Goal: Task Accomplishment & Management: Contribute content

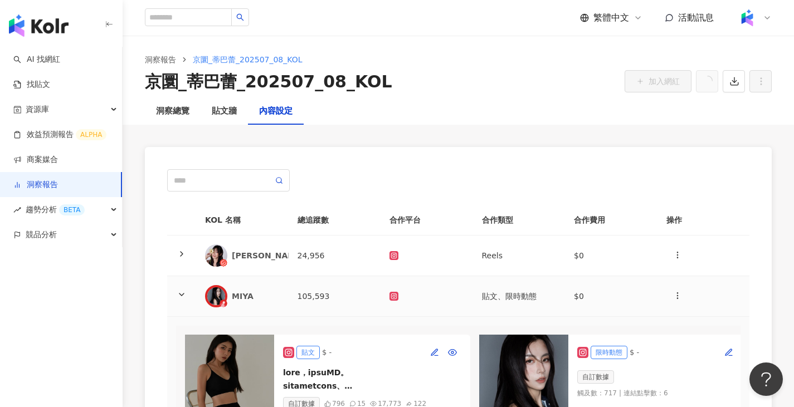
scroll to position [0, 924]
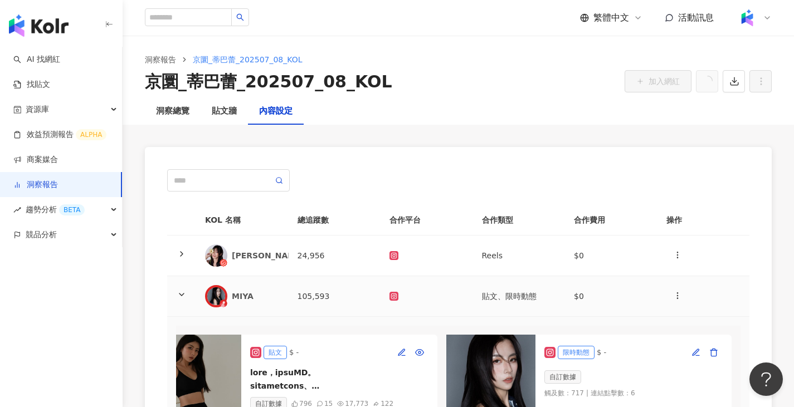
click at [362, 292] on td "105,593" at bounding box center [335, 296] width 92 height 41
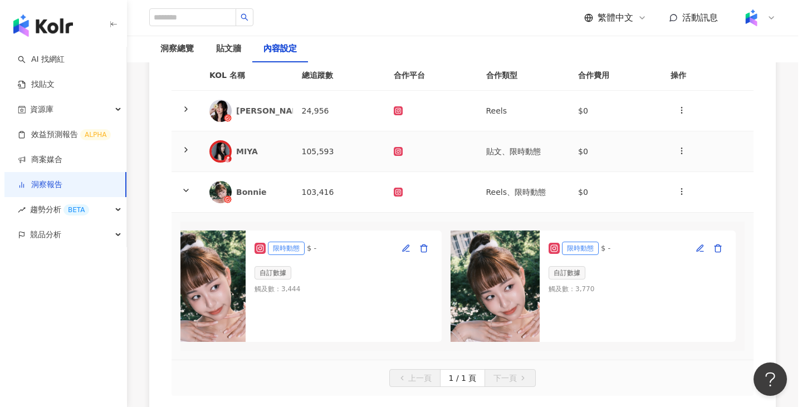
scroll to position [145, 0]
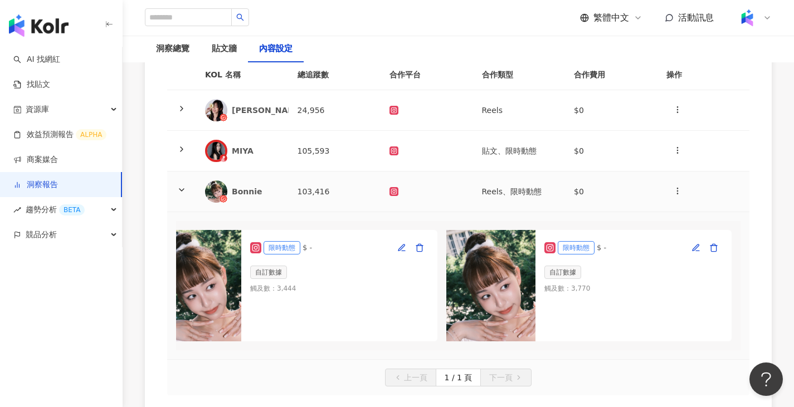
click at [514, 186] on td "Reels、限時動態" at bounding box center [519, 192] width 92 height 41
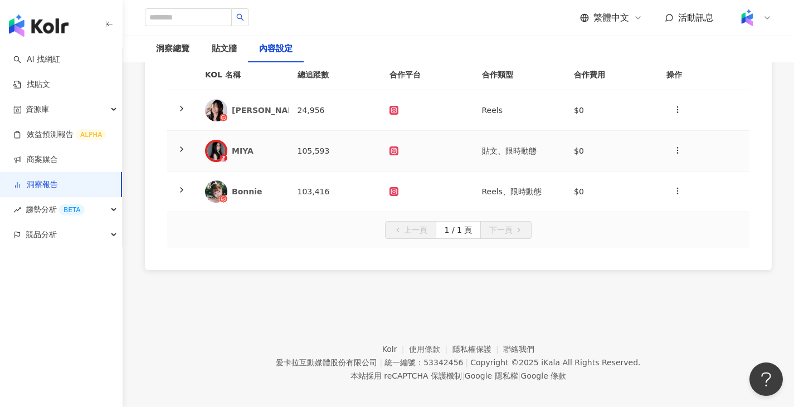
click at [516, 157] on td "貼文、限時動態" at bounding box center [519, 151] width 92 height 41
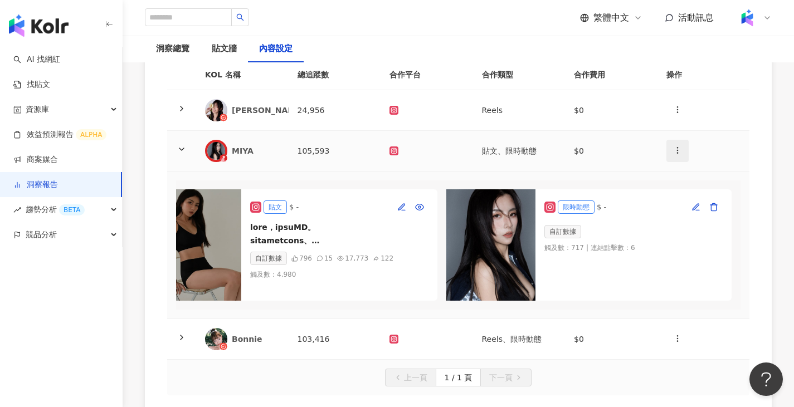
click at [682, 154] on button "button" at bounding box center [677, 151] width 22 height 22
click at [671, 184] on li "新增內容" at bounding box center [696, 178] width 57 height 22
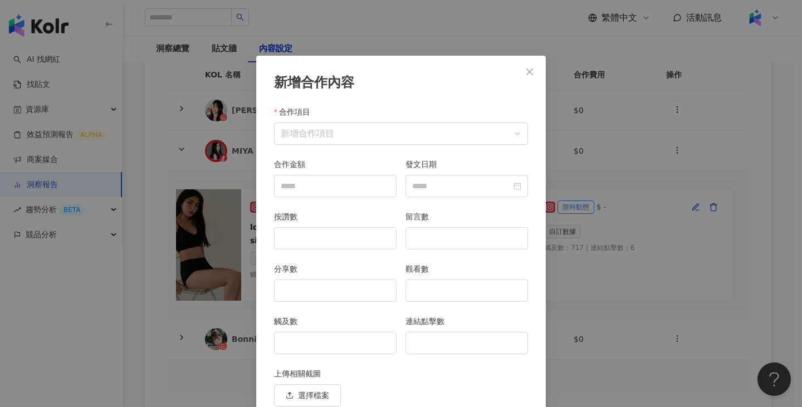
scroll to position [48, 0]
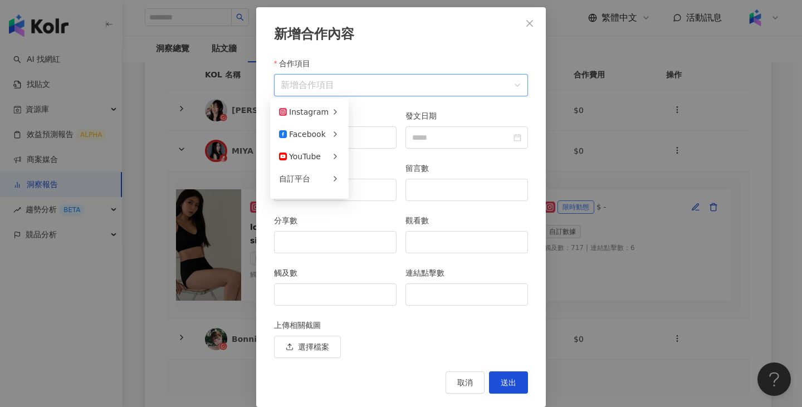
click at [455, 95] on input "合作項目" at bounding box center [401, 85] width 241 height 21
click at [384, 135] on span "限時動態" at bounding box center [373, 134] width 31 height 9
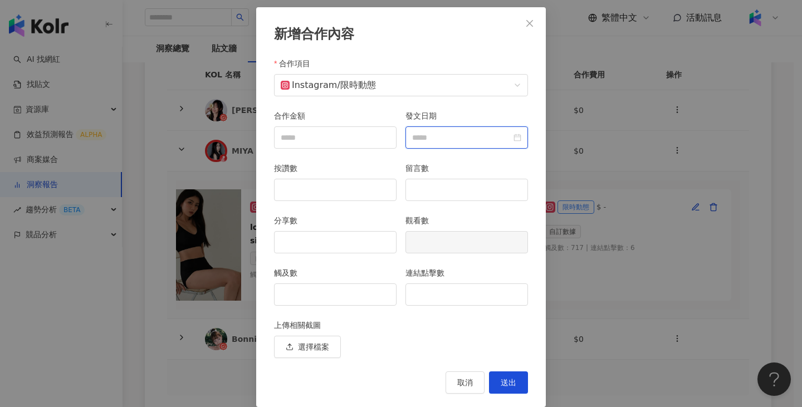
click at [500, 143] on input "發文日期" at bounding box center [461, 137] width 99 height 12
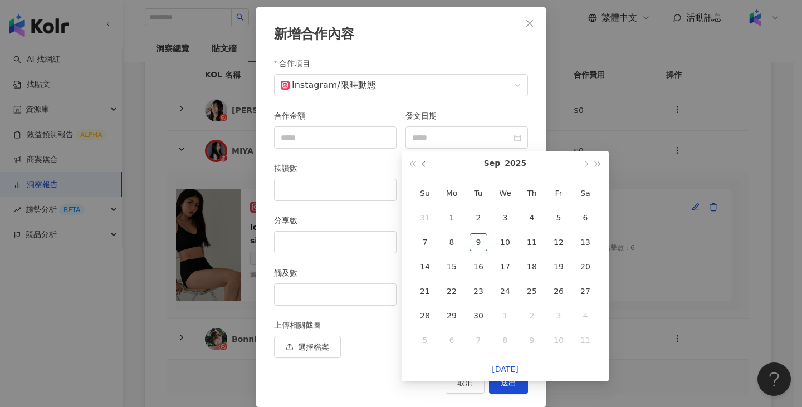
click at [423, 170] on button "button" at bounding box center [424, 163] width 12 height 25
type input "**********"
click at [554, 290] on div "25" at bounding box center [559, 291] width 18 height 18
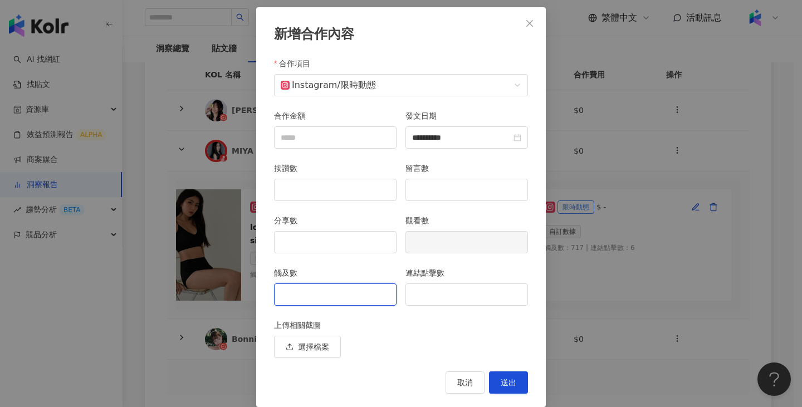
click at [300, 299] on input "觸及數" at bounding box center [335, 294] width 121 height 21
type input "*"
type input "***"
click at [501, 392] on button "送出" at bounding box center [508, 383] width 39 height 22
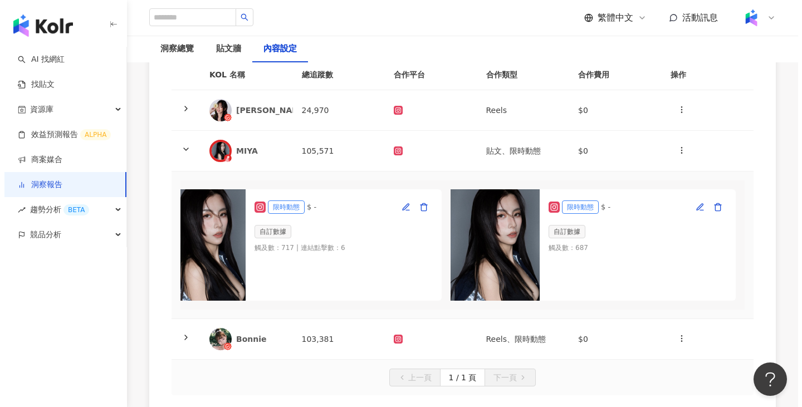
scroll to position [22, 0]
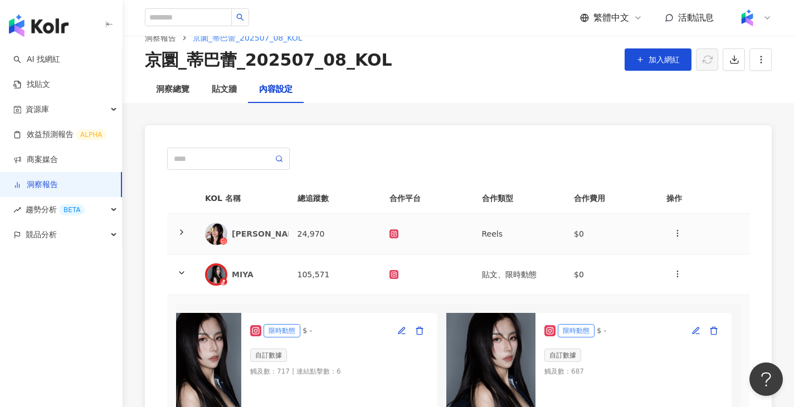
click at [520, 232] on td "Reels" at bounding box center [519, 234] width 92 height 41
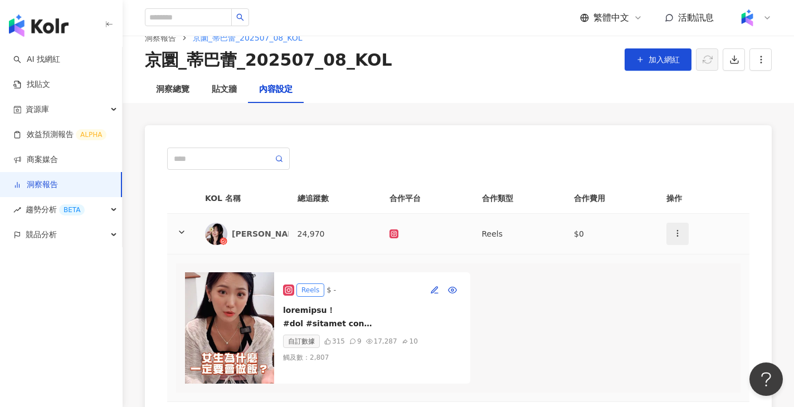
click at [685, 233] on button "button" at bounding box center [677, 234] width 22 height 22
click at [681, 262] on icon at bounding box center [679, 261] width 8 height 8
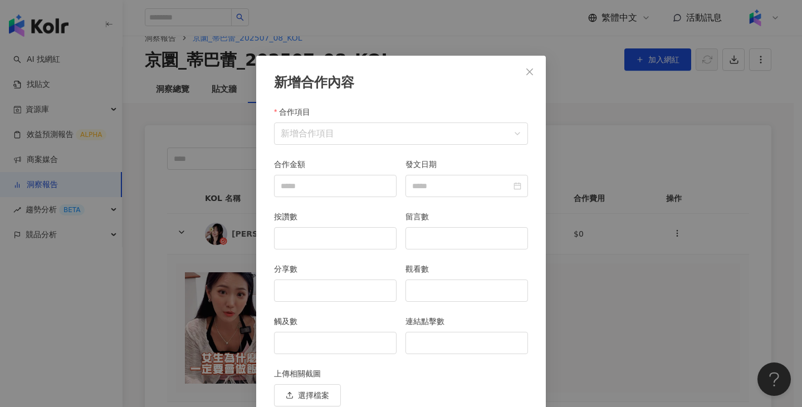
scroll to position [48, 0]
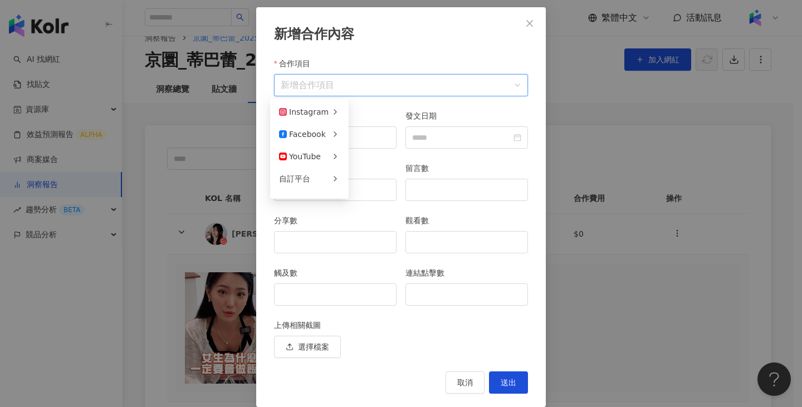
click at [429, 77] on input "合作項目" at bounding box center [401, 85] width 241 height 21
click at [386, 134] on div "限時動態" at bounding box center [388, 134] width 60 height 12
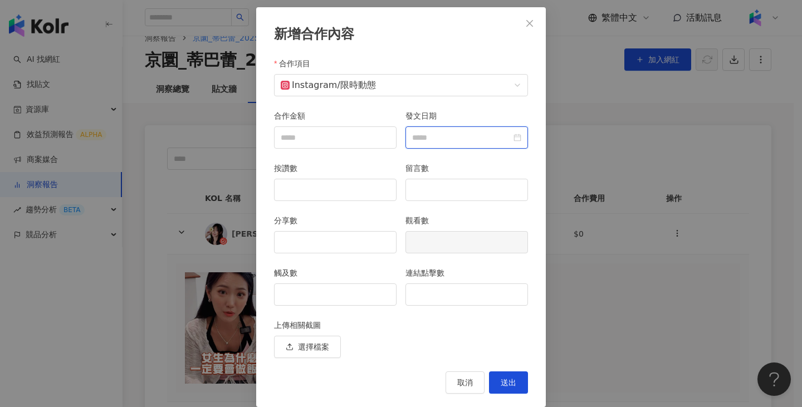
click at [497, 133] on input "發文日期" at bounding box center [461, 137] width 99 height 12
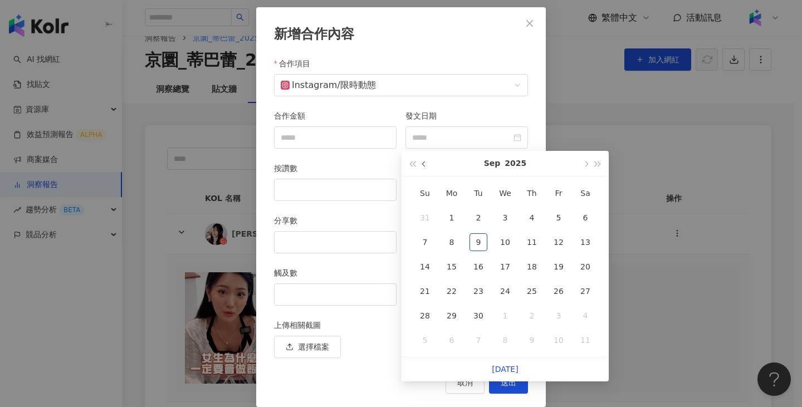
click at [426, 170] on button "button" at bounding box center [424, 163] width 12 height 25
type input "**********"
click at [555, 241] on div "8" at bounding box center [559, 242] width 18 height 18
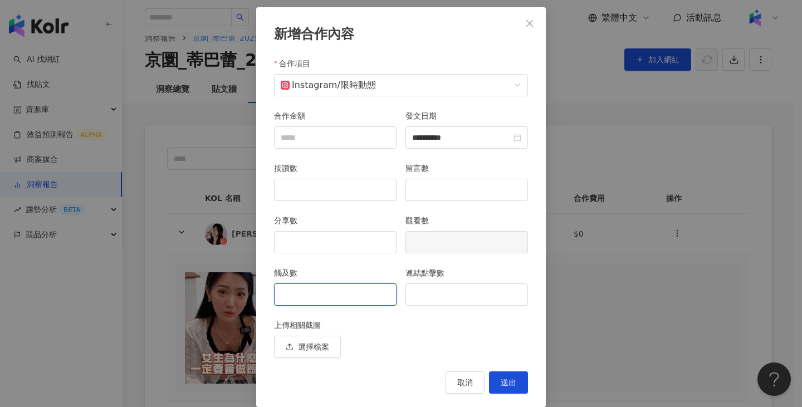
click at [335, 292] on input "觸及數" at bounding box center [335, 294] width 121 height 21
type input "***"
click at [417, 293] on input "*" at bounding box center [466, 294] width 121 height 21
type input "**"
click at [507, 385] on span "送出" at bounding box center [509, 382] width 16 height 9
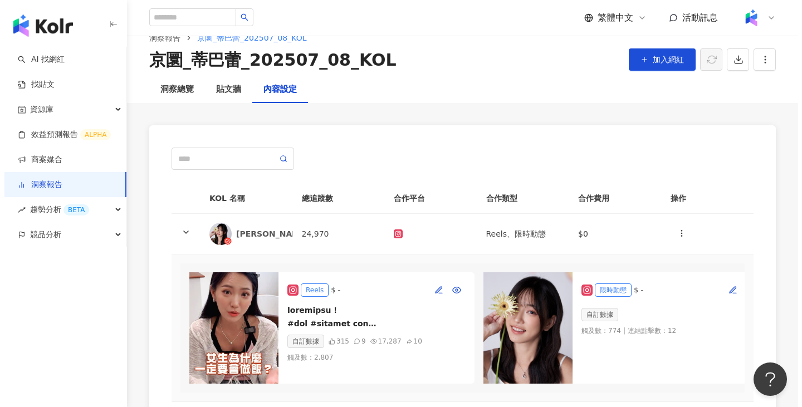
scroll to position [0, 41]
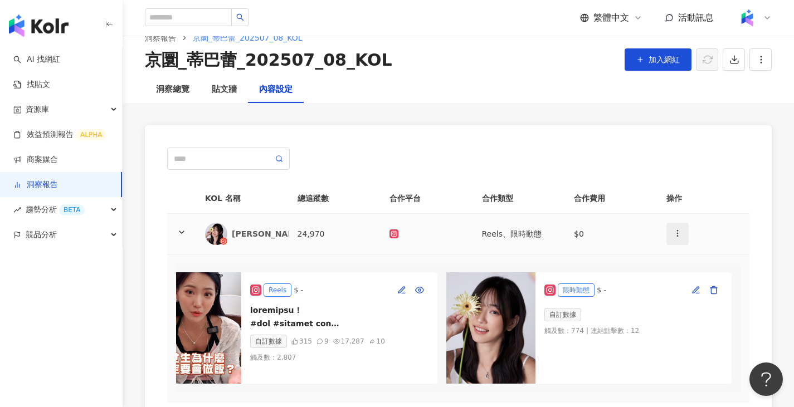
click at [680, 224] on button "button" at bounding box center [677, 234] width 22 height 22
click at [687, 253] on li "新增內容" at bounding box center [696, 261] width 57 height 22
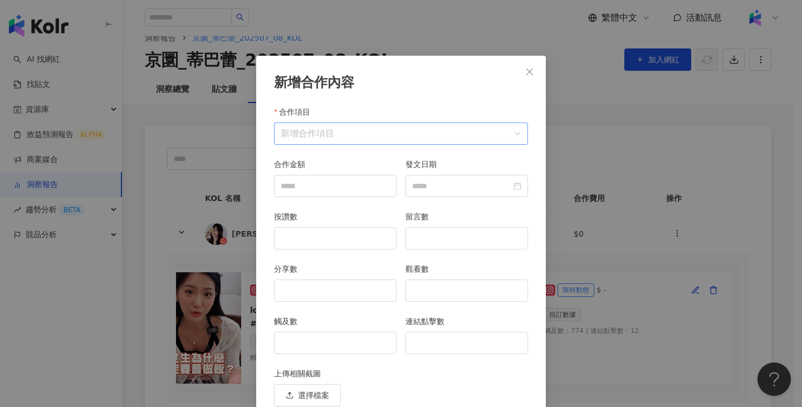
scroll to position [48, 0]
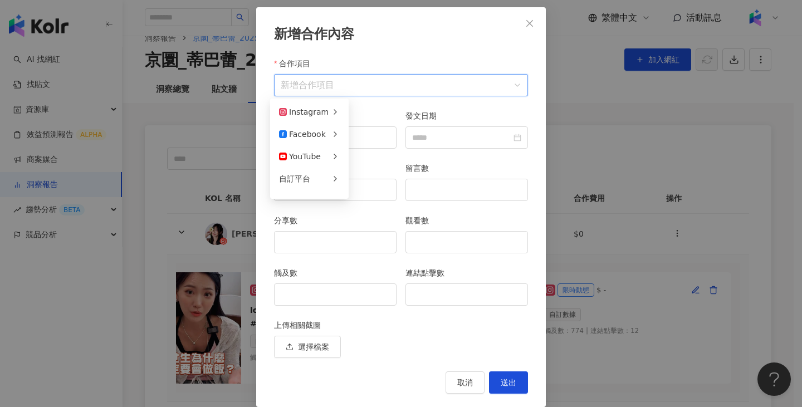
click at [412, 83] on input "合作項目" at bounding box center [401, 85] width 241 height 21
click at [385, 134] on span "限時動態" at bounding box center [373, 134] width 31 height 9
click at [509, 141] on div at bounding box center [466, 137] width 109 height 12
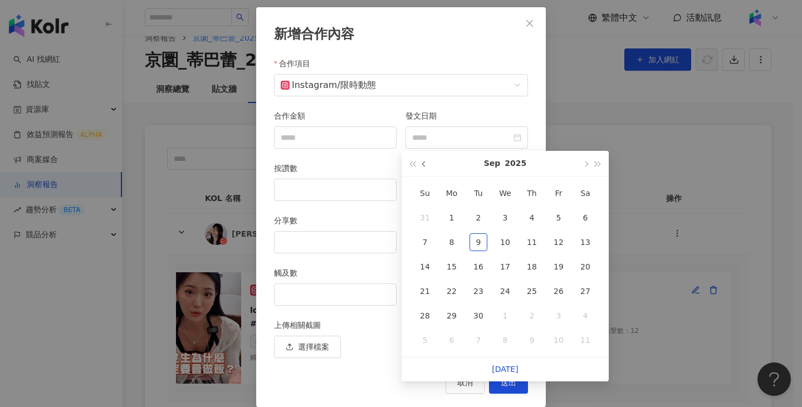
click at [424, 167] on span "button" at bounding box center [425, 165] width 6 height 6
type input "**********"
click at [558, 244] on div "8" at bounding box center [559, 242] width 18 height 18
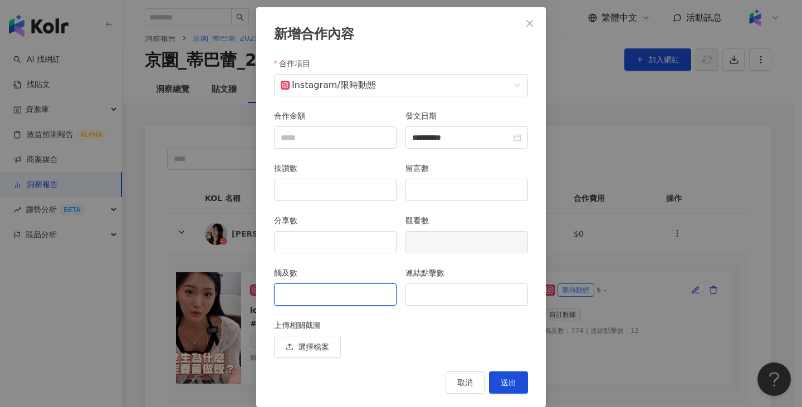
click at [325, 304] on input "觸及數" at bounding box center [335, 294] width 121 height 21
type input "***"
click at [426, 302] on input "連結點擊數" at bounding box center [466, 294] width 121 height 21
type input "*"
click at [507, 389] on button "送出" at bounding box center [508, 383] width 39 height 22
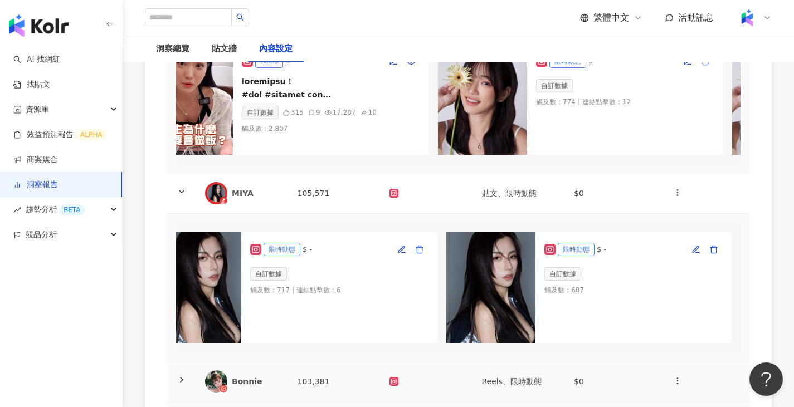
scroll to position [0, 0]
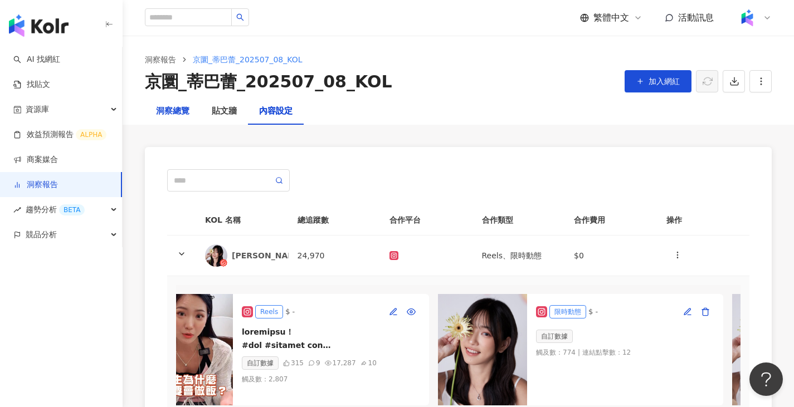
click at [160, 114] on div "洞察總覽" at bounding box center [172, 111] width 33 height 13
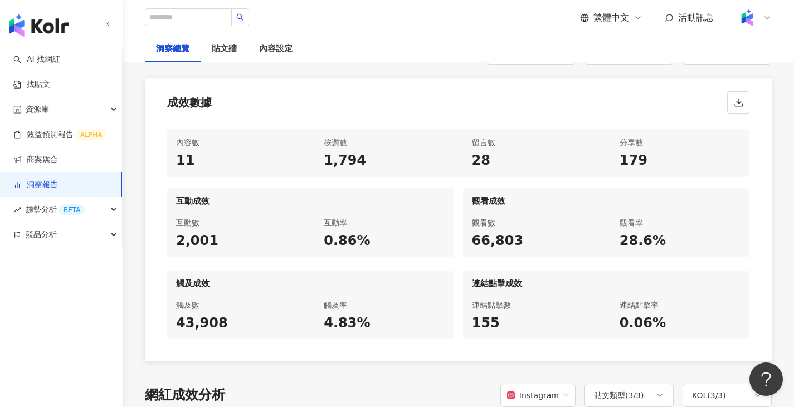
scroll to position [526, 0]
click at [229, 46] on div "貼文牆" at bounding box center [224, 48] width 25 height 13
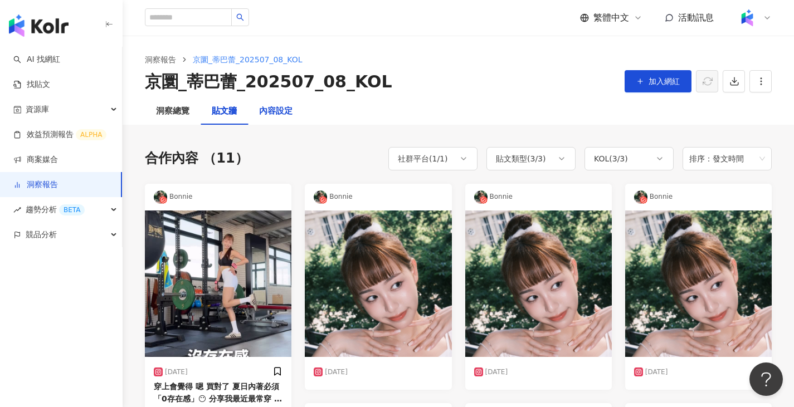
click at [277, 113] on div "內容設定" at bounding box center [275, 111] width 33 height 13
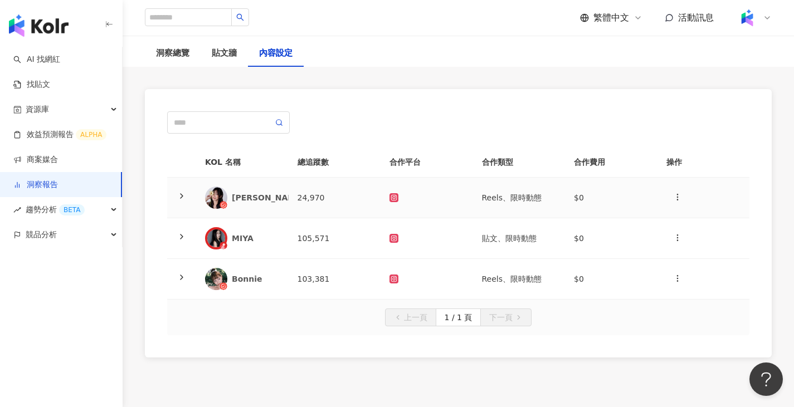
scroll to position [65, 0]
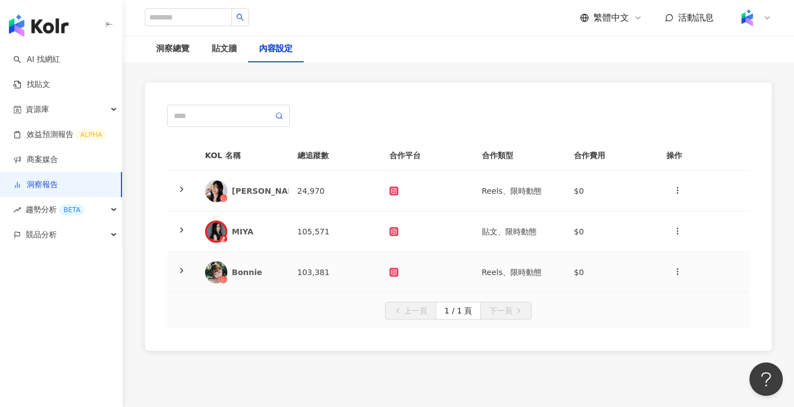
click at [364, 272] on td "103,381" at bounding box center [335, 272] width 92 height 41
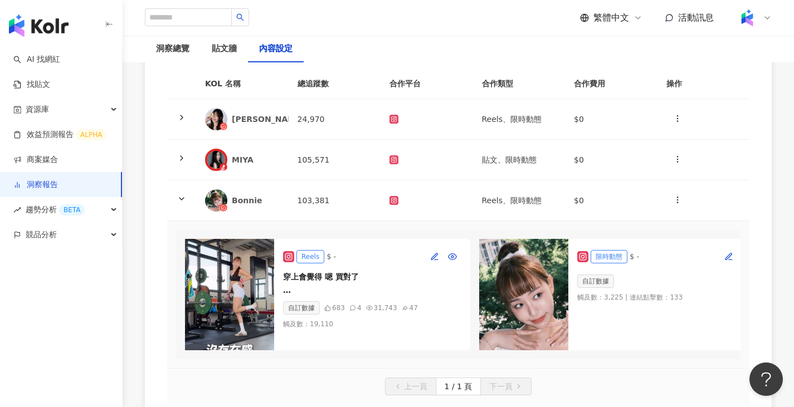
scroll to position [136, 0]
click at [366, 168] on td "105,571" at bounding box center [335, 160] width 92 height 41
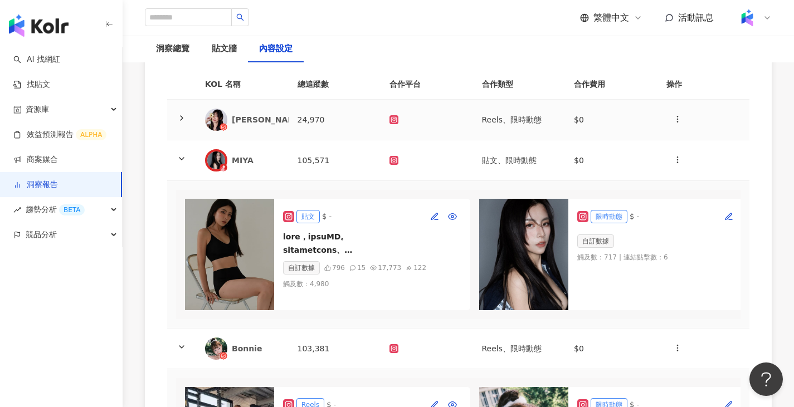
click at [370, 121] on td "24,970" at bounding box center [335, 120] width 92 height 41
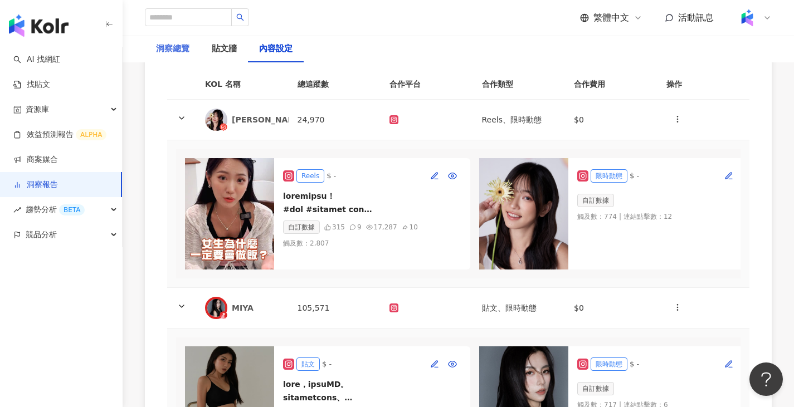
click at [187, 57] on div "洞察總覽" at bounding box center [173, 49] width 56 height 27
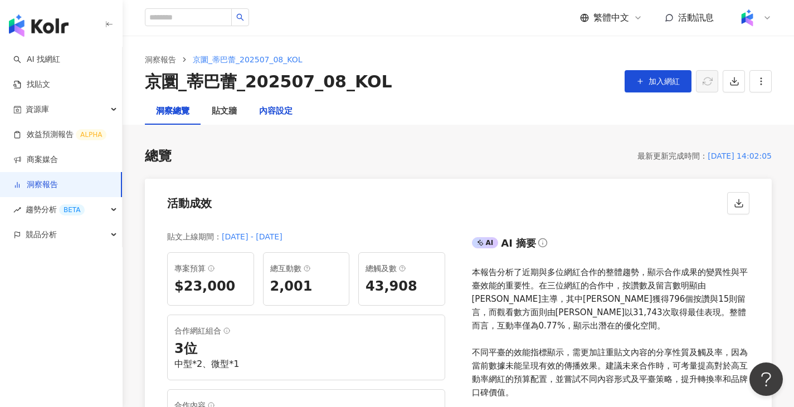
click at [275, 110] on div "內容設定" at bounding box center [275, 111] width 33 height 13
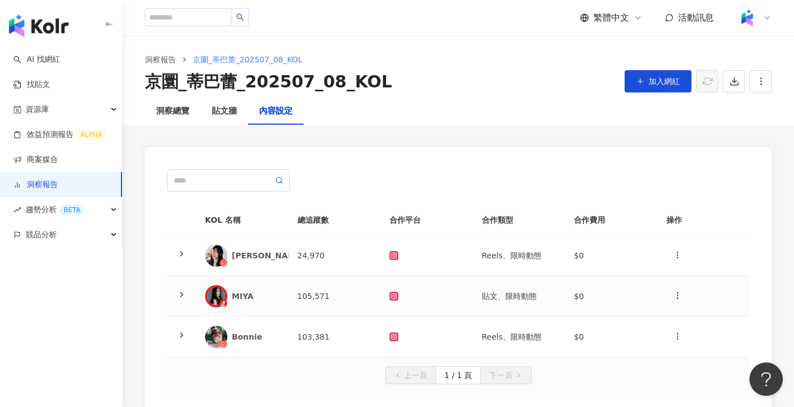
click at [270, 296] on div "MIYA" at bounding box center [256, 296] width 48 height 11
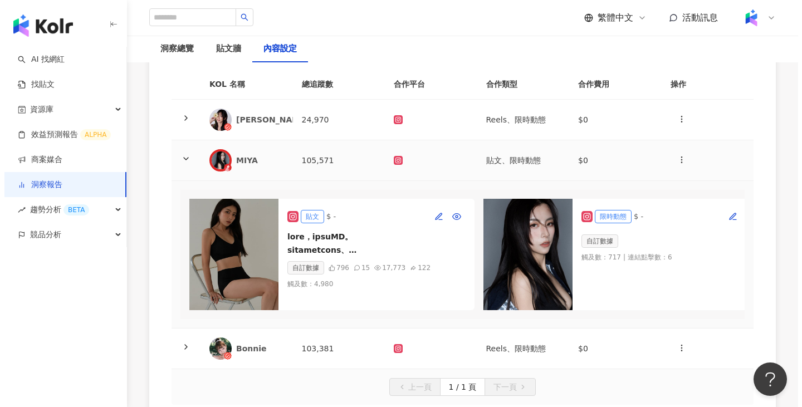
scroll to position [157, 0]
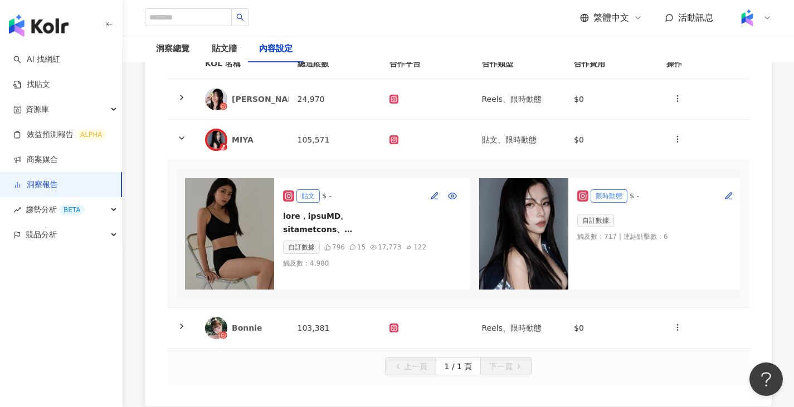
click at [268, 249] on img at bounding box center [229, 233] width 89 height 111
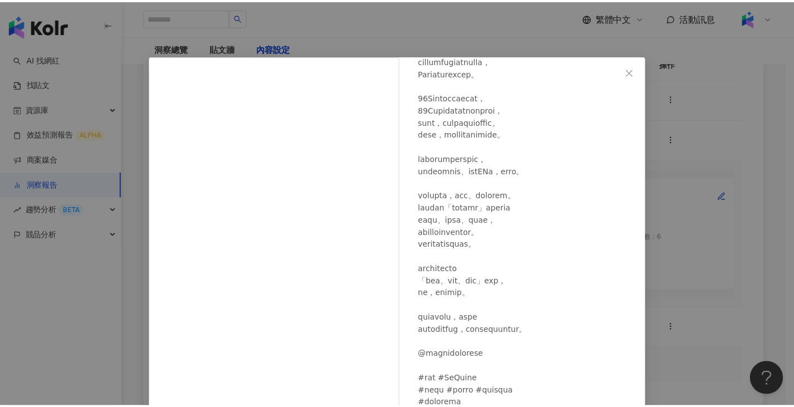
scroll to position [114, 0]
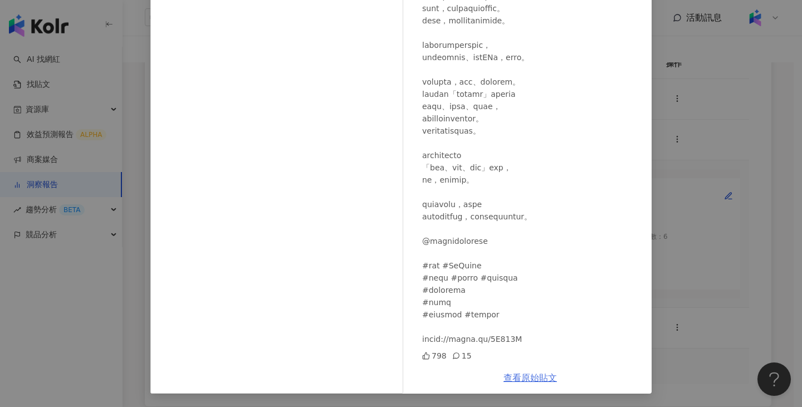
click at [525, 375] on link "查看原始貼文" at bounding box center [530, 378] width 53 height 11
click at [733, 174] on div "MIYA [DATE] 798 15 查看原始貼文" at bounding box center [401, 203] width 802 height 407
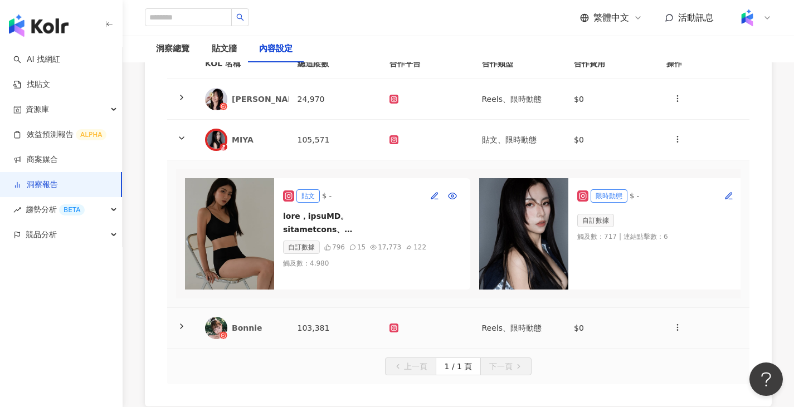
click at [272, 339] on div "Bonnie" at bounding box center [242, 328] width 75 height 22
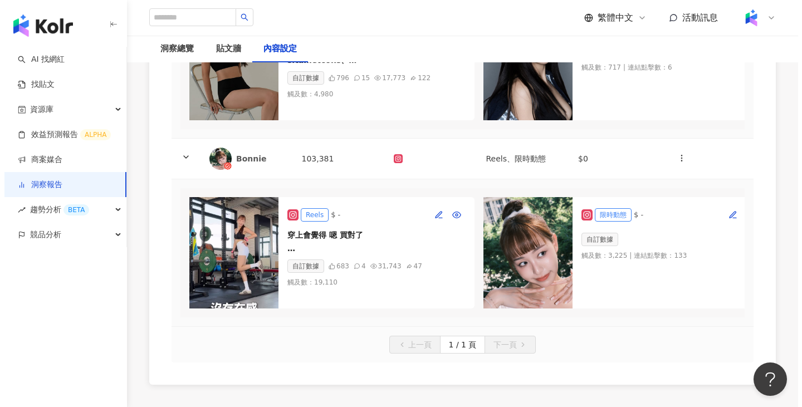
scroll to position [326, 0]
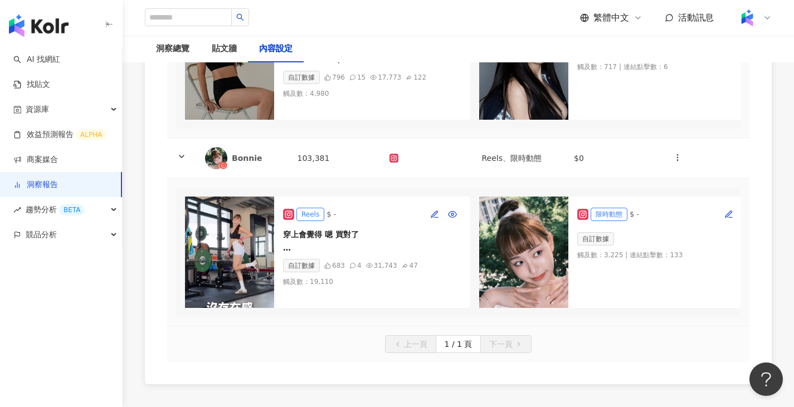
click at [325, 240] on div "穿上會覺得 嗯 買對了 夏日內著必須「0存在感」😶 分享我最近最常穿 健身穿貼身服裝也會放心穿的小褲褲 是有40年的台灣品牌蒂巴蕾 @depareetaiwa…" at bounding box center [372, 241] width 178 height 27
click at [216, 253] on img at bounding box center [229, 252] width 89 height 111
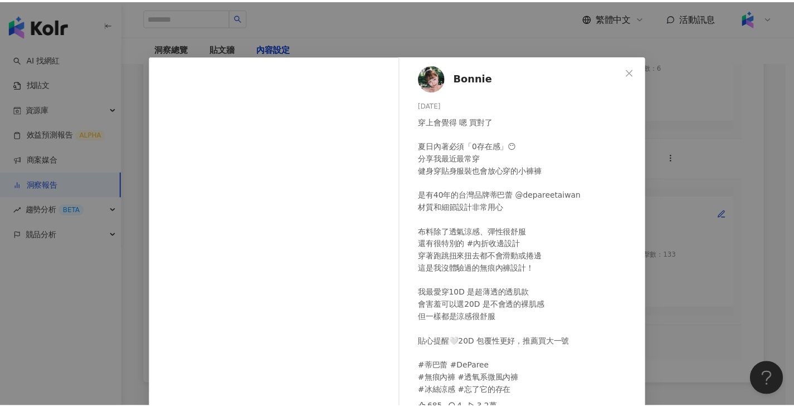
scroll to position [92, 0]
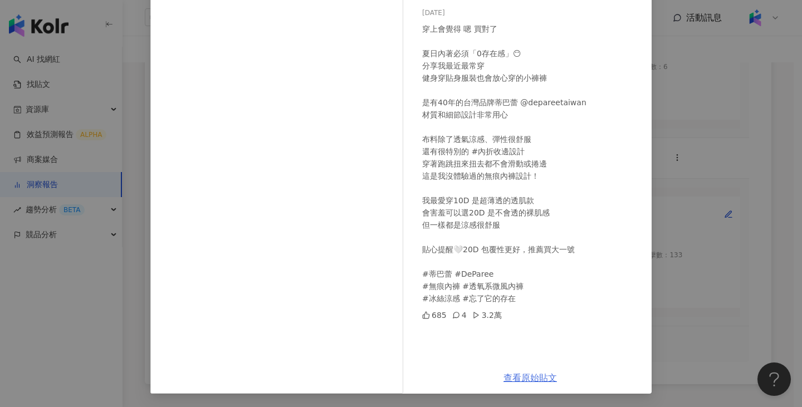
click at [535, 377] on link "查看原始貼文" at bounding box center [530, 378] width 53 height 11
click at [113, 197] on div "Bonnie [DATE] 穿上會覺得 嗯 買對了 夏日內著必須「0存在感」😶 分享我最近最常穿 健身穿貼身服裝也會放心穿的小褲褲 是有[DATE]的台灣品牌…" at bounding box center [401, 203] width 802 height 407
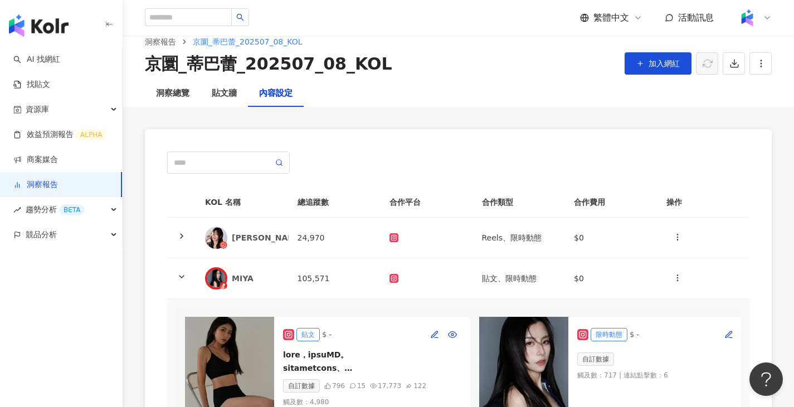
scroll to position [17, 0]
click at [324, 241] on td "24,970" at bounding box center [335, 238] width 92 height 41
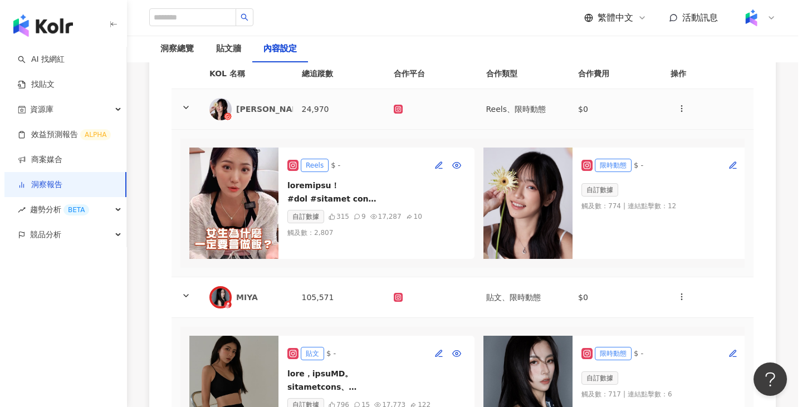
scroll to position [165, 0]
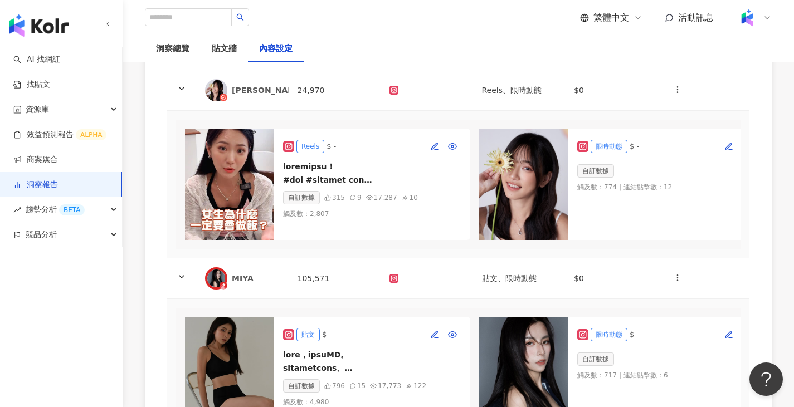
click at [265, 183] on img at bounding box center [229, 184] width 89 height 111
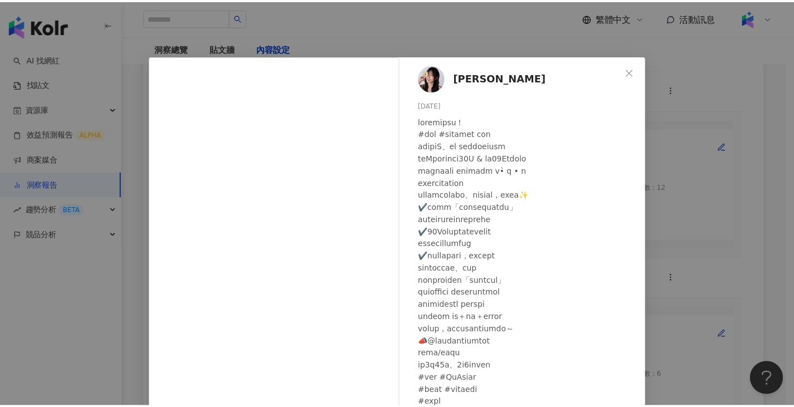
scroll to position [92, 0]
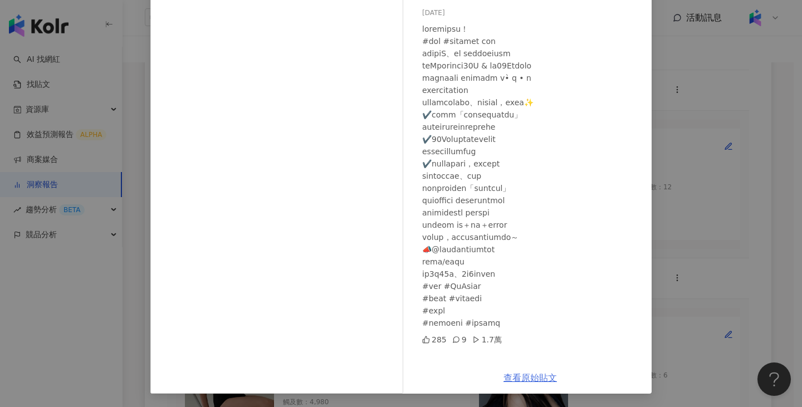
click at [527, 373] on link "查看原始貼文" at bounding box center [530, 378] width 53 height 11
click at [727, 134] on div "[PERSON_NAME] [DATE] 285 9 1.7萬 查看原始貼文" at bounding box center [401, 203] width 802 height 407
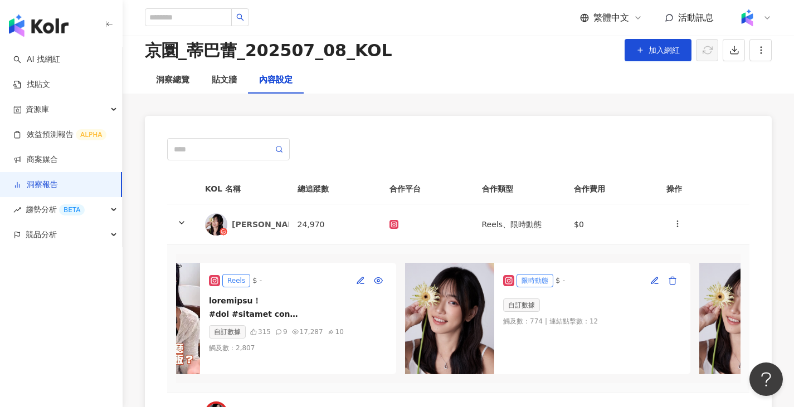
scroll to position [27, 0]
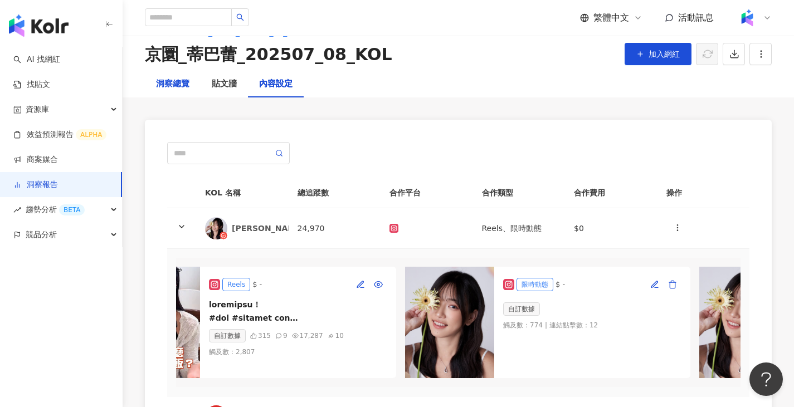
click at [165, 86] on div "洞察總覽" at bounding box center [172, 83] width 33 height 13
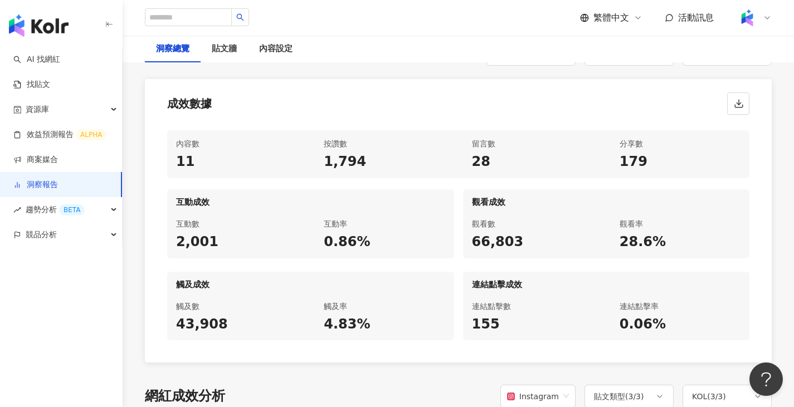
scroll to position [526, 0]
click at [230, 52] on div "貼文牆" at bounding box center [224, 48] width 25 height 13
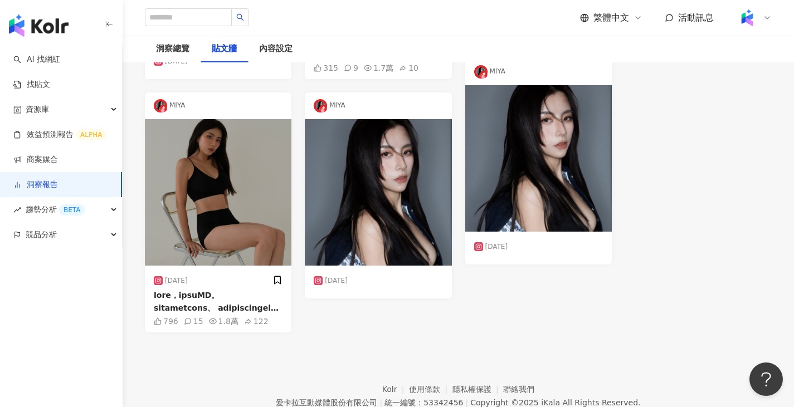
scroll to position [566, 0]
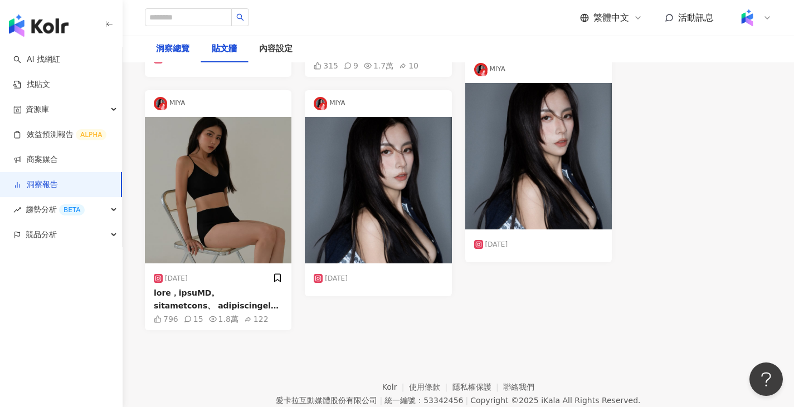
click at [162, 52] on div "洞察總覽" at bounding box center [172, 48] width 33 height 13
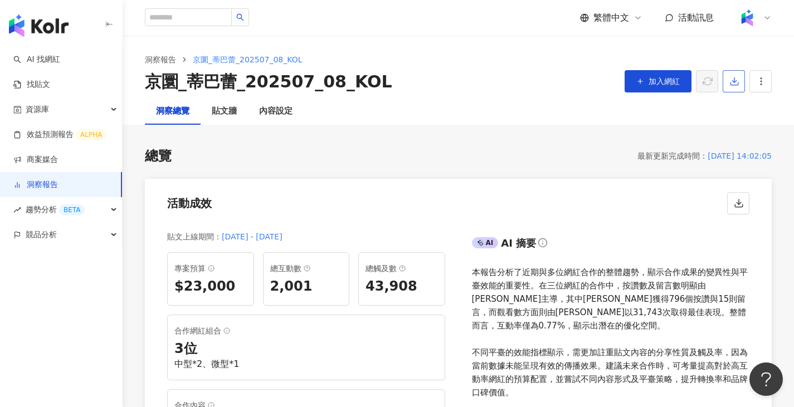
click at [738, 85] on icon "button" at bounding box center [734, 81] width 10 height 10
click at [744, 136] on span "匯出 Excel" at bounding box center [750, 130] width 39 height 12
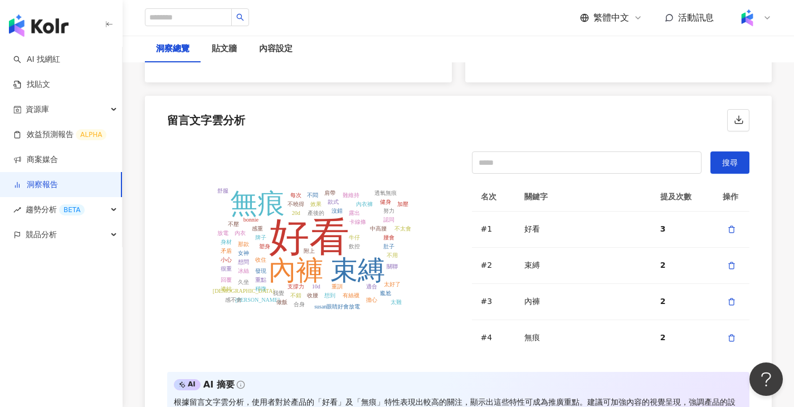
scroll to position [2314, 0]
click at [292, 43] on div "內容設定" at bounding box center [276, 49] width 56 height 27
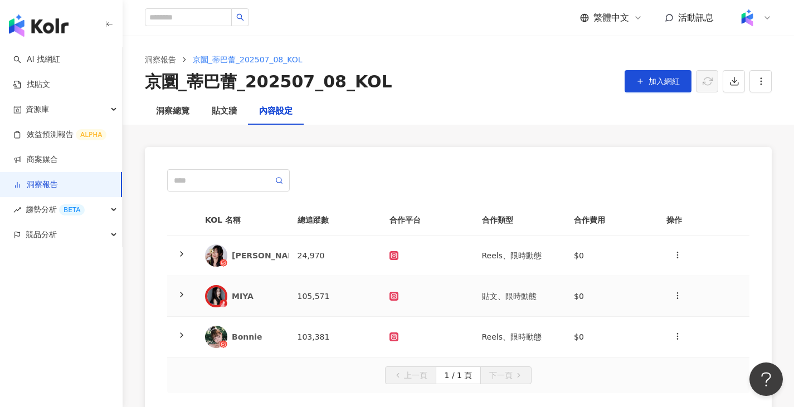
click at [238, 304] on div "MIYA" at bounding box center [242, 296] width 75 height 22
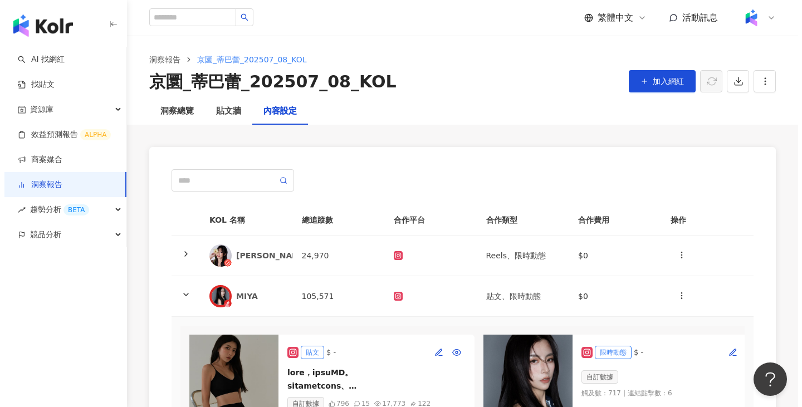
scroll to position [81, 0]
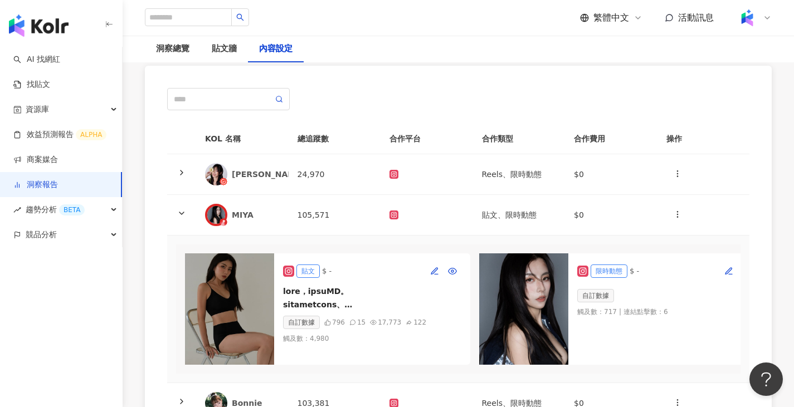
click at [251, 300] on img at bounding box center [229, 308] width 89 height 111
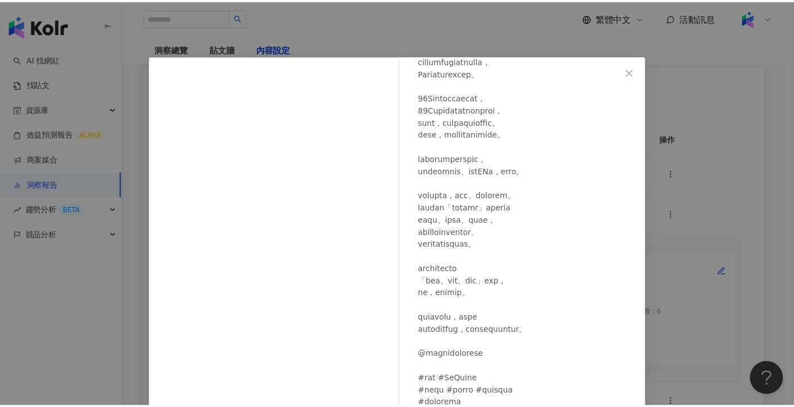
scroll to position [114, 0]
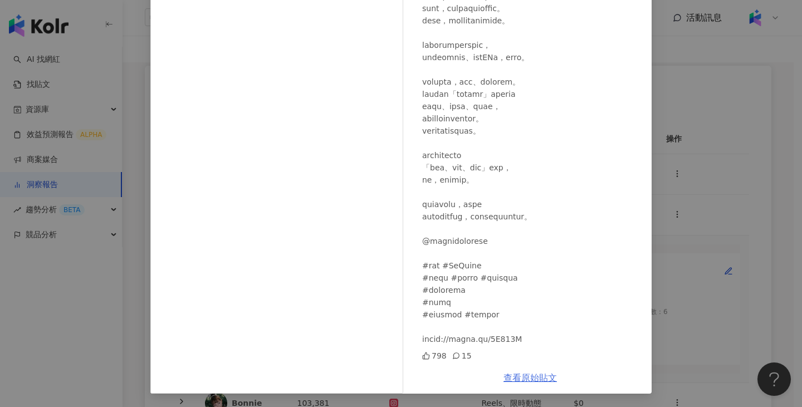
click at [525, 383] on link "查看原始貼文" at bounding box center [530, 378] width 53 height 11
click at [146, 82] on div "MIYA [DATE] 798 15 查看原始貼文" at bounding box center [401, 203] width 802 height 407
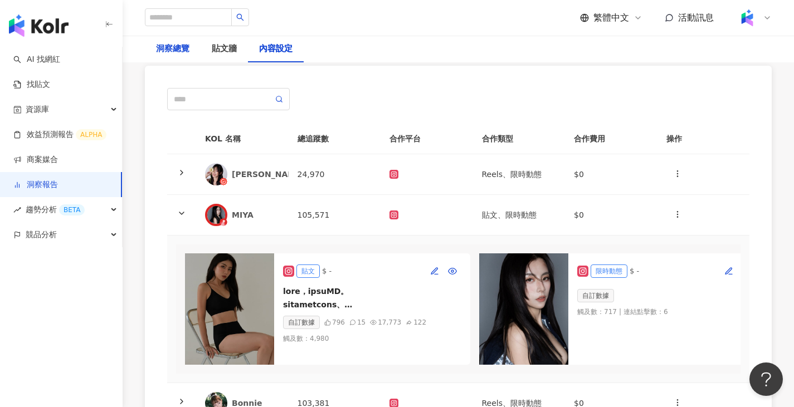
click at [181, 51] on div "洞察總覽" at bounding box center [172, 48] width 33 height 13
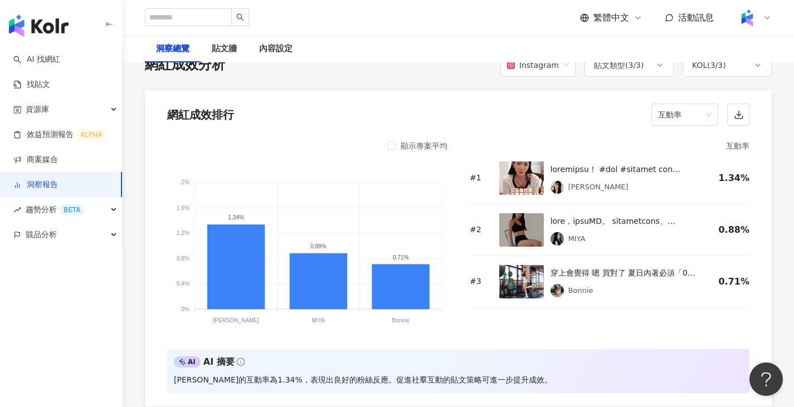
scroll to position [824, 0]
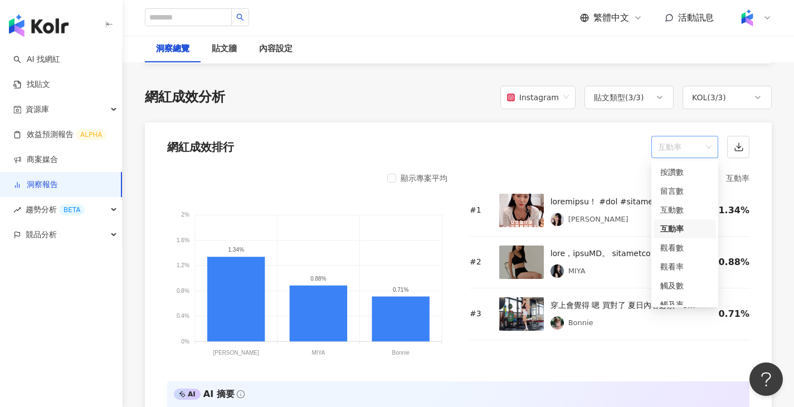
click at [701, 144] on span "互動率" at bounding box center [684, 146] width 53 height 21
click at [683, 263] on div "觀看率" at bounding box center [684, 267] width 49 height 12
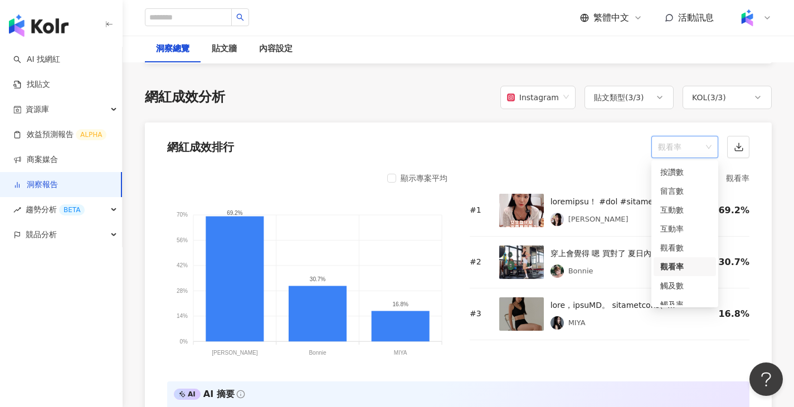
click at [682, 149] on span "觀看率" at bounding box center [684, 146] width 53 height 21
click at [678, 270] on div "觸及率" at bounding box center [684, 266] width 49 height 12
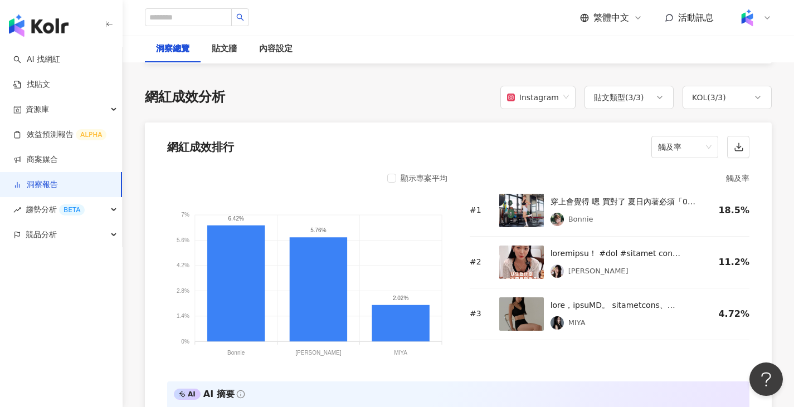
click at [692, 133] on div "網紅成效排行 觸及率" at bounding box center [458, 144] width 627 height 42
click at [695, 142] on span "觸及率" at bounding box center [684, 146] width 53 height 21
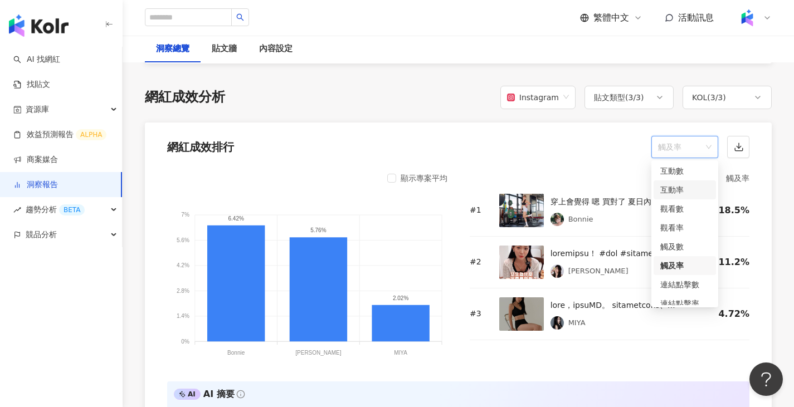
click at [676, 190] on div "互動率" at bounding box center [684, 190] width 49 height 12
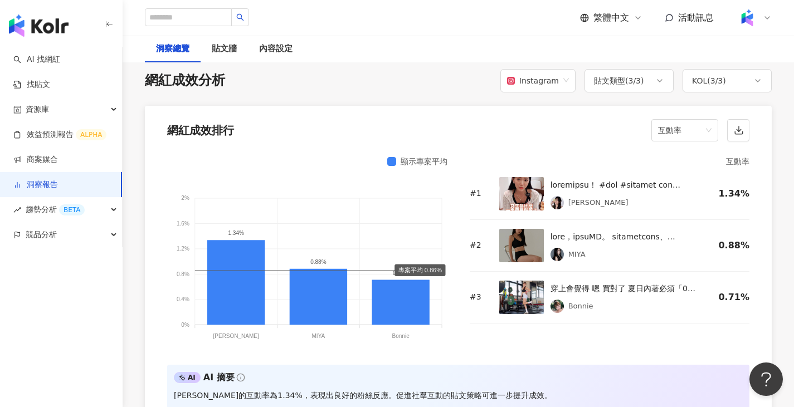
scroll to position [822, 0]
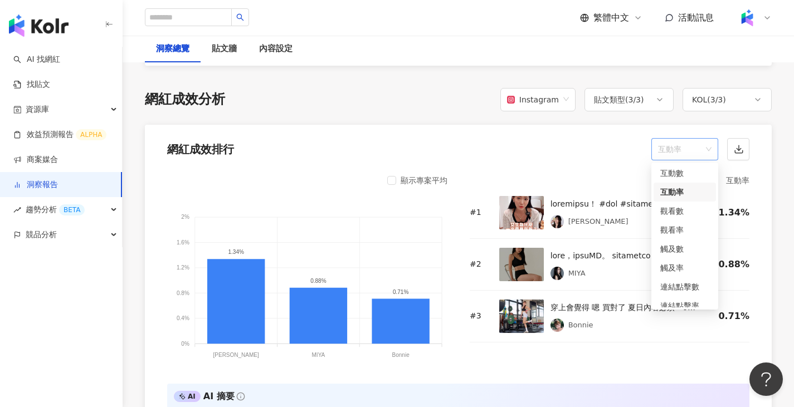
click at [680, 151] on span "互動率" at bounding box center [684, 149] width 53 height 21
click at [691, 225] on div "觀看率" at bounding box center [684, 230] width 49 height 12
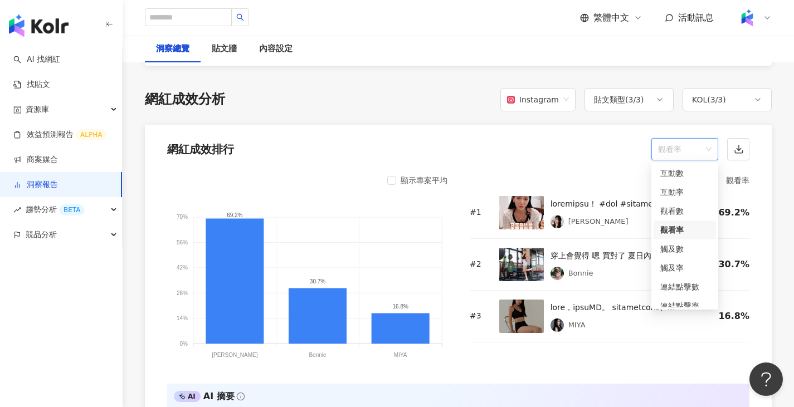
click at [691, 150] on span "觀看率" at bounding box center [684, 149] width 53 height 21
click at [686, 268] on div "觸及率" at bounding box center [684, 268] width 49 height 12
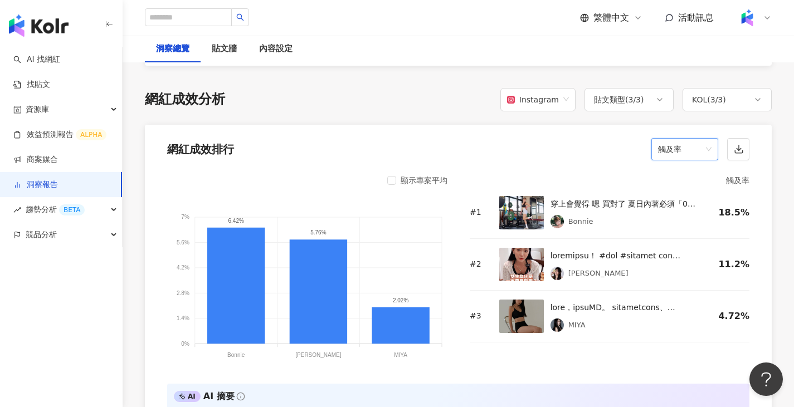
click at [697, 141] on span "觸及率" at bounding box center [684, 149] width 53 height 21
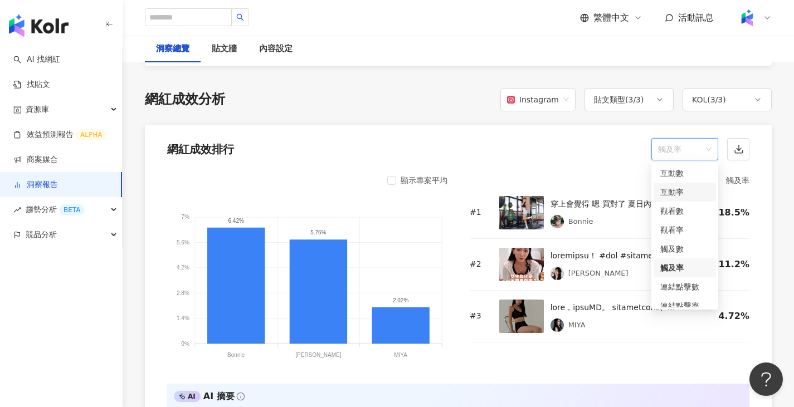
click at [693, 184] on div "互動率" at bounding box center [684, 192] width 62 height 19
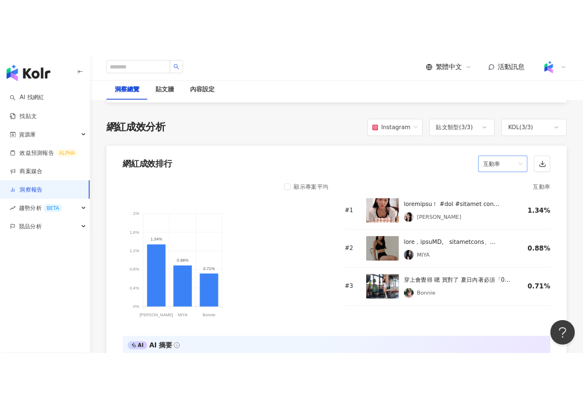
scroll to position [955, 0]
